Goal: Navigation & Orientation: Find specific page/section

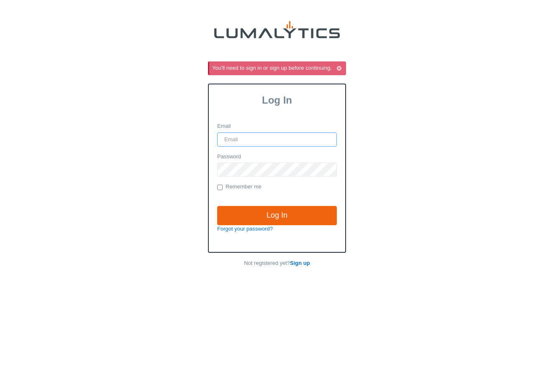
paste input "[PERSON_NAME][EMAIL_ADDRESS][DOMAIN_NAME]"
type input "[PERSON_NAME][EMAIL_ADDRESS][DOMAIN_NAME]"
click at [220, 187] on input "Remember me" at bounding box center [219, 187] width 5 height 5
checkbox input "true"
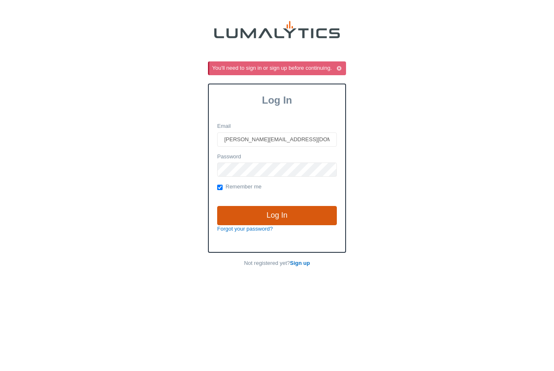
click at [260, 207] on div "Log In Forgot your password?" at bounding box center [277, 220] width 126 height 44
click at [261, 213] on input "Log In" at bounding box center [277, 215] width 120 height 19
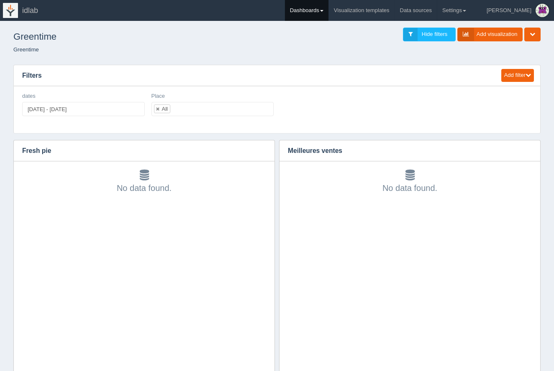
click at [328, 9] on link "Dashboards" at bounding box center [306, 10] width 43 height 21
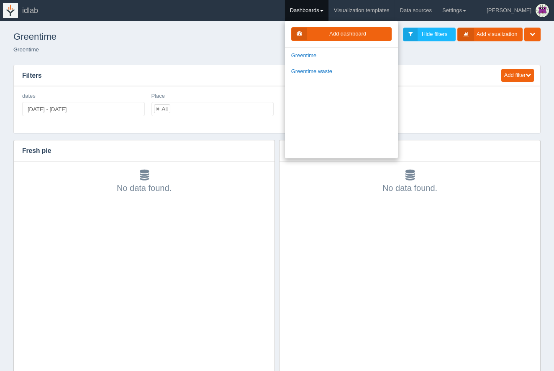
click at [328, 10] on link "Dashboards" at bounding box center [306, 10] width 43 height 21
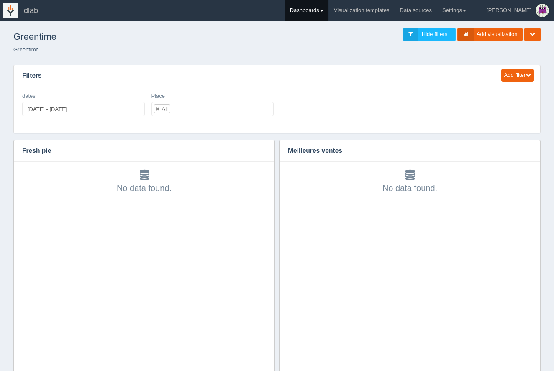
click at [328, 11] on link "Dashboards" at bounding box center [306, 10] width 43 height 21
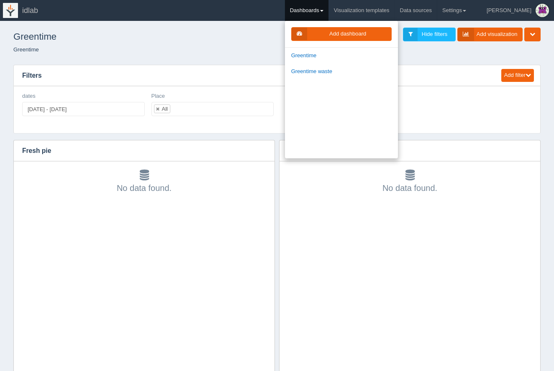
click at [328, 11] on link "Dashboards" at bounding box center [306, 10] width 43 height 21
